Goal: Find specific page/section: Find specific page/section

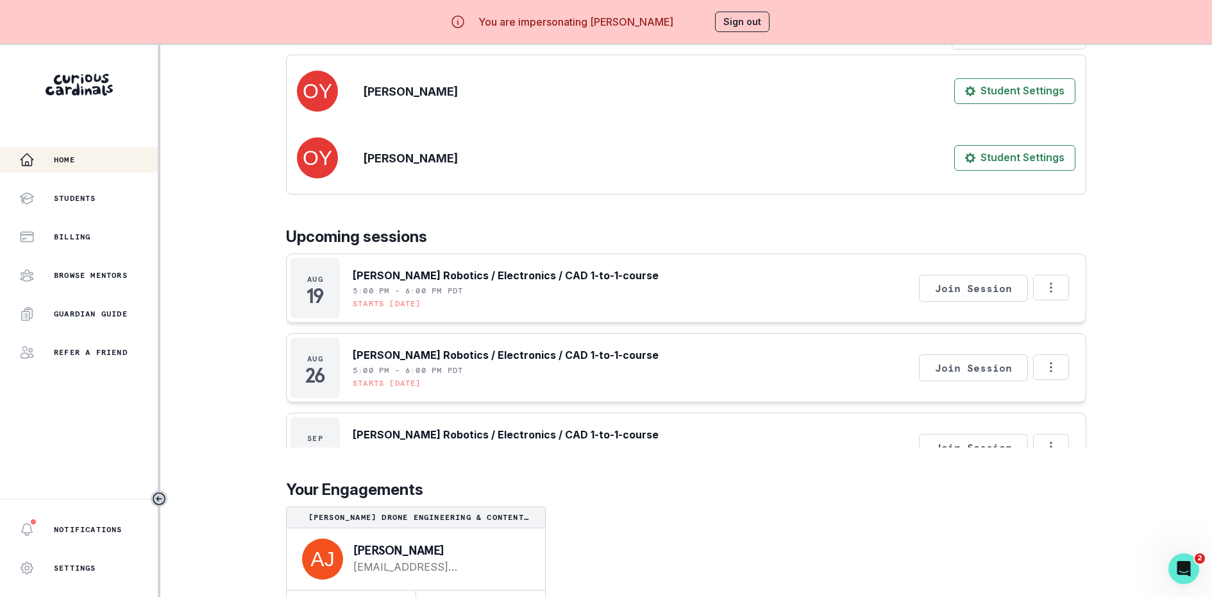
scroll to position [329, 0]
click at [1055, 286] on icon "Options" at bounding box center [1051, 287] width 14 height 14
click at [1119, 258] on div "Home Students Billing Browse Mentors Guardian Guide Refer a friend Notification…" at bounding box center [606, 343] width 1212 height 597
click at [124, 211] on div "Home Students Billing Browse Mentors Guardian Guide Refer a friend" at bounding box center [79, 256] width 158 height 218
click at [112, 192] on div "Students" at bounding box center [88, 198] width 139 height 15
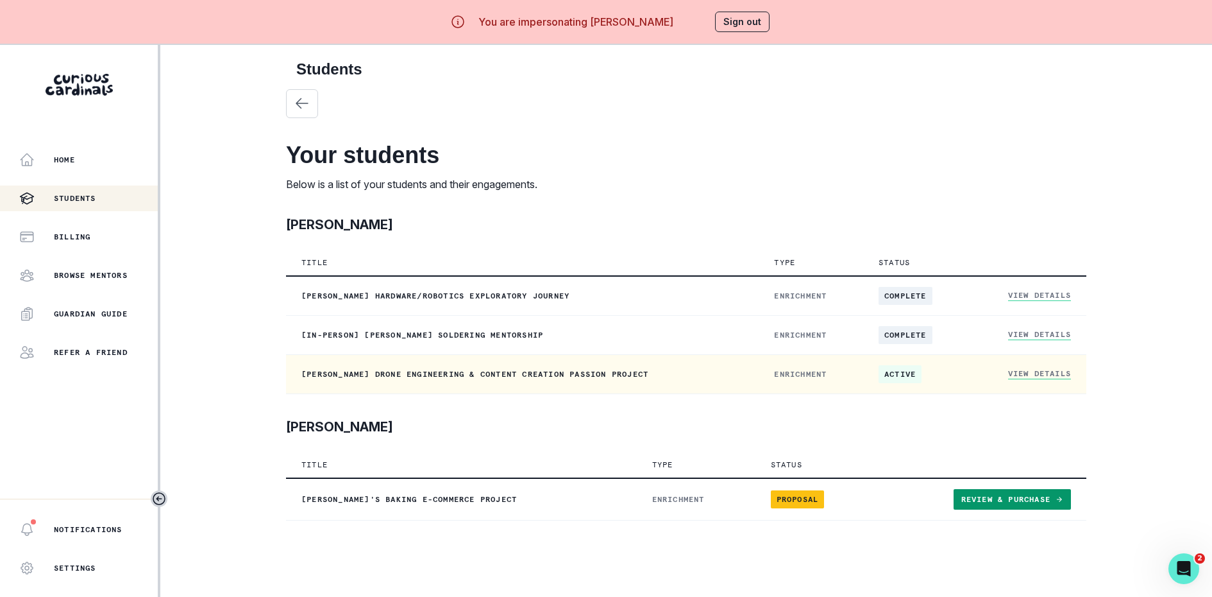
click at [1038, 371] on link "View Details" at bounding box center [1039, 373] width 63 height 11
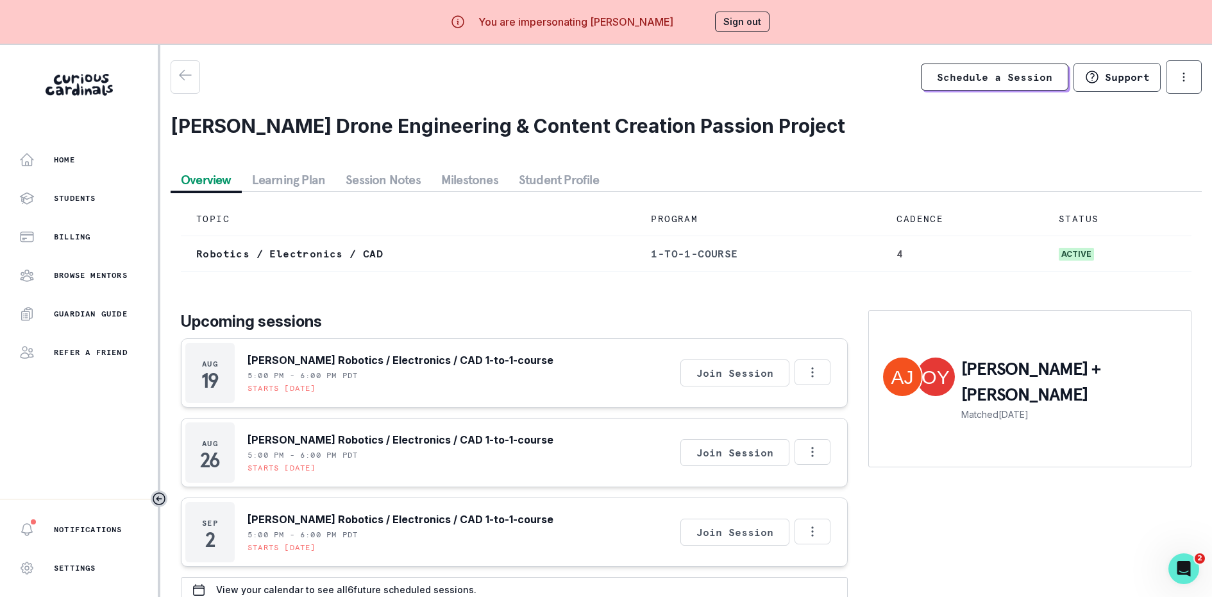
click at [362, 172] on button "Session Notes" at bounding box center [383, 179] width 96 height 23
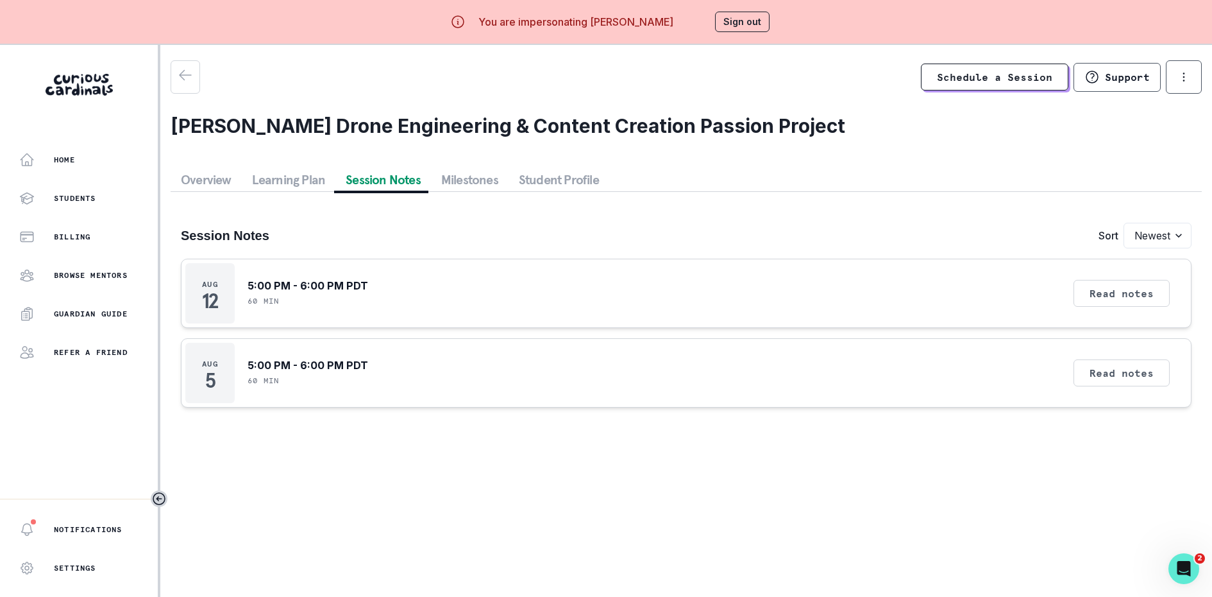
click at [221, 192] on div "Session Notes Sort Newest Oldest [DATE] 5:00 PM - 6:00 PM PDT 60 min Read notes…" at bounding box center [686, 305] width 1031 height 226
click at [219, 186] on button "Overview" at bounding box center [206, 179] width 71 height 23
